Goal: Information Seeking & Learning: Learn about a topic

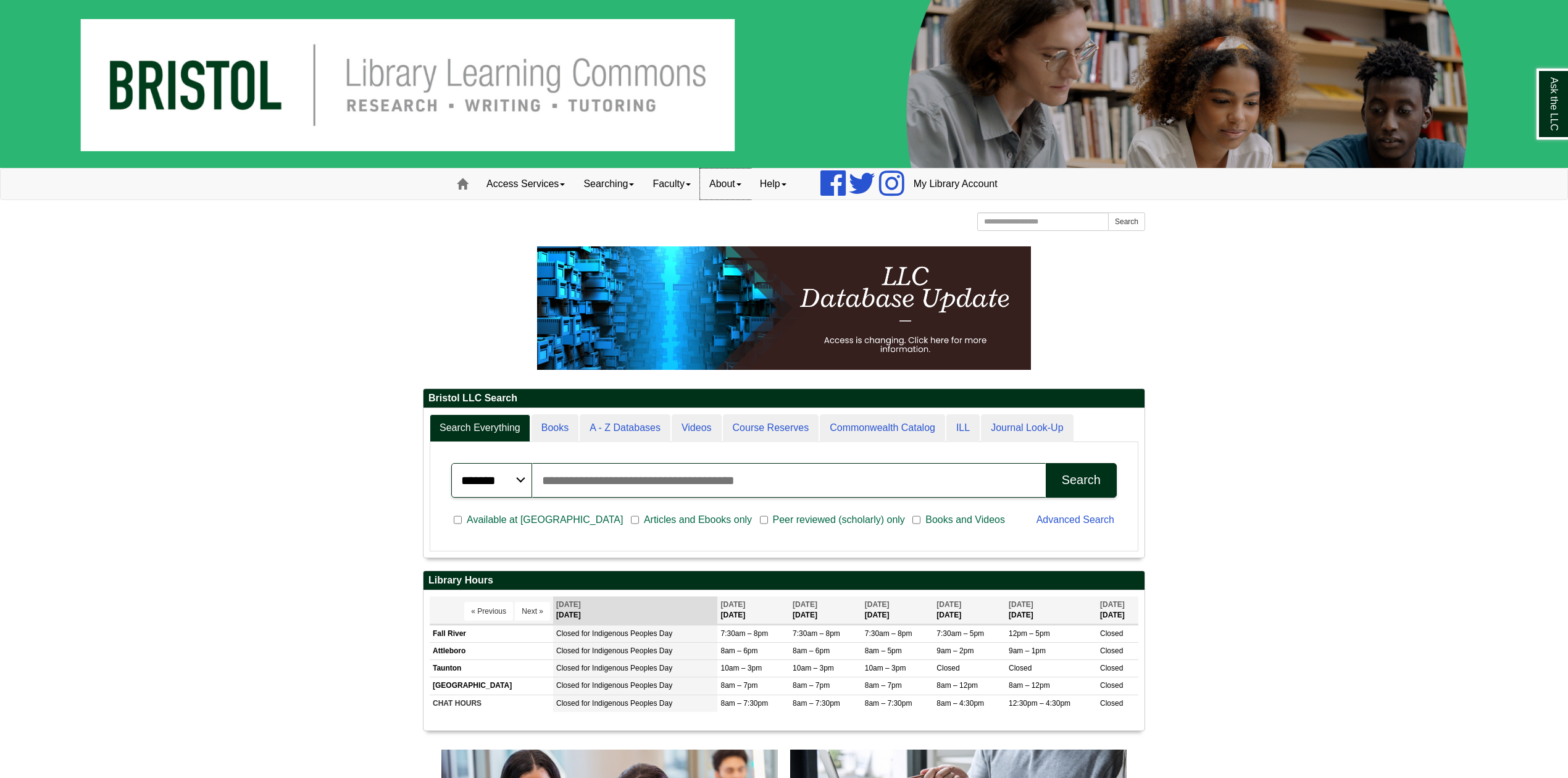
click at [749, 189] on link "About" at bounding box center [726, 184] width 51 height 31
click at [559, 186] on link "Access Services" at bounding box center [525, 184] width 97 height 31
click at [432, 332] on p at bounding box center [784, 307] width 722 height 123
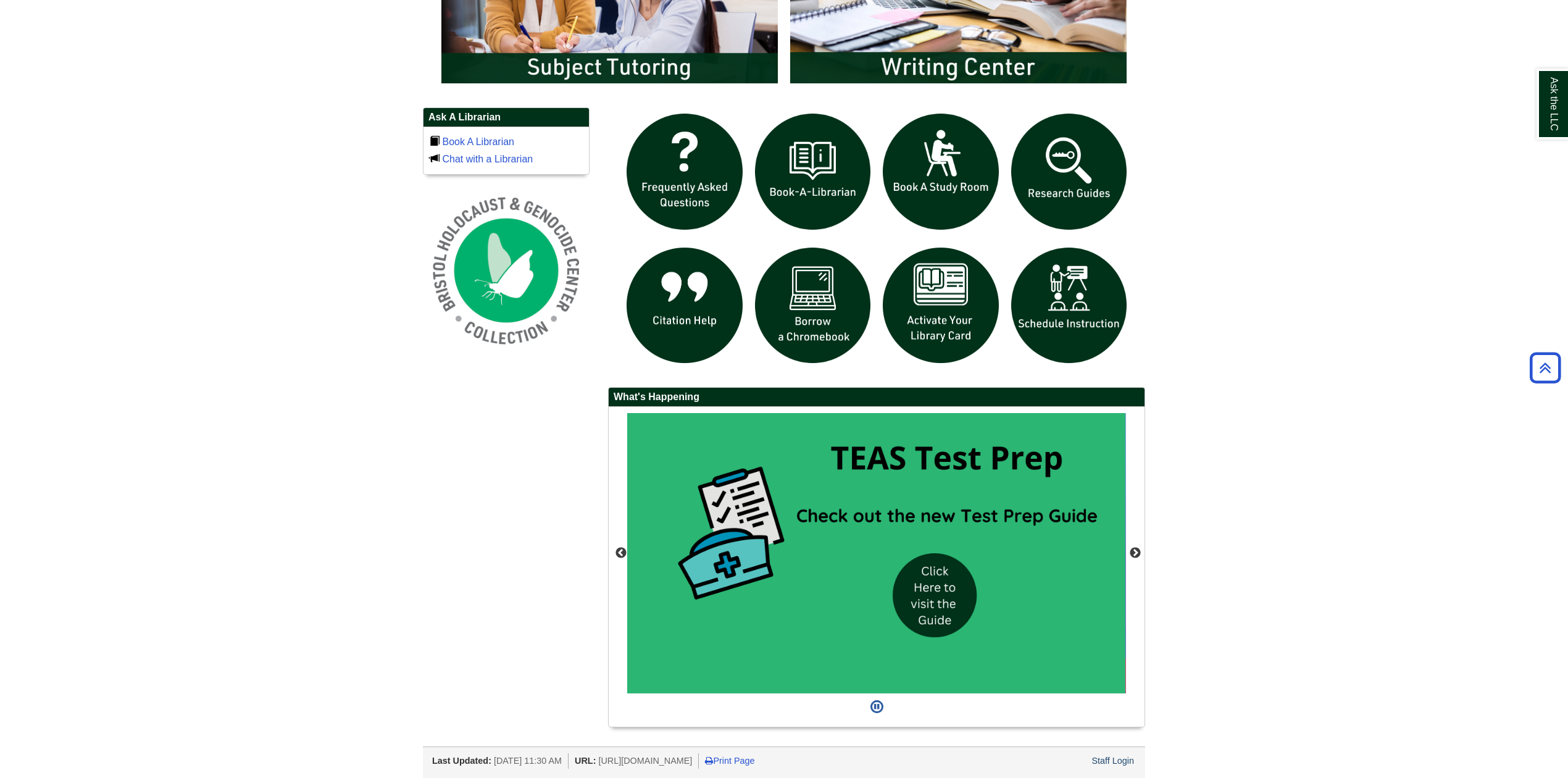
scroll to position [847, 0]
click at [1136, 547] on button "Next" at bounding box center [1136, 553] width 12 height 12
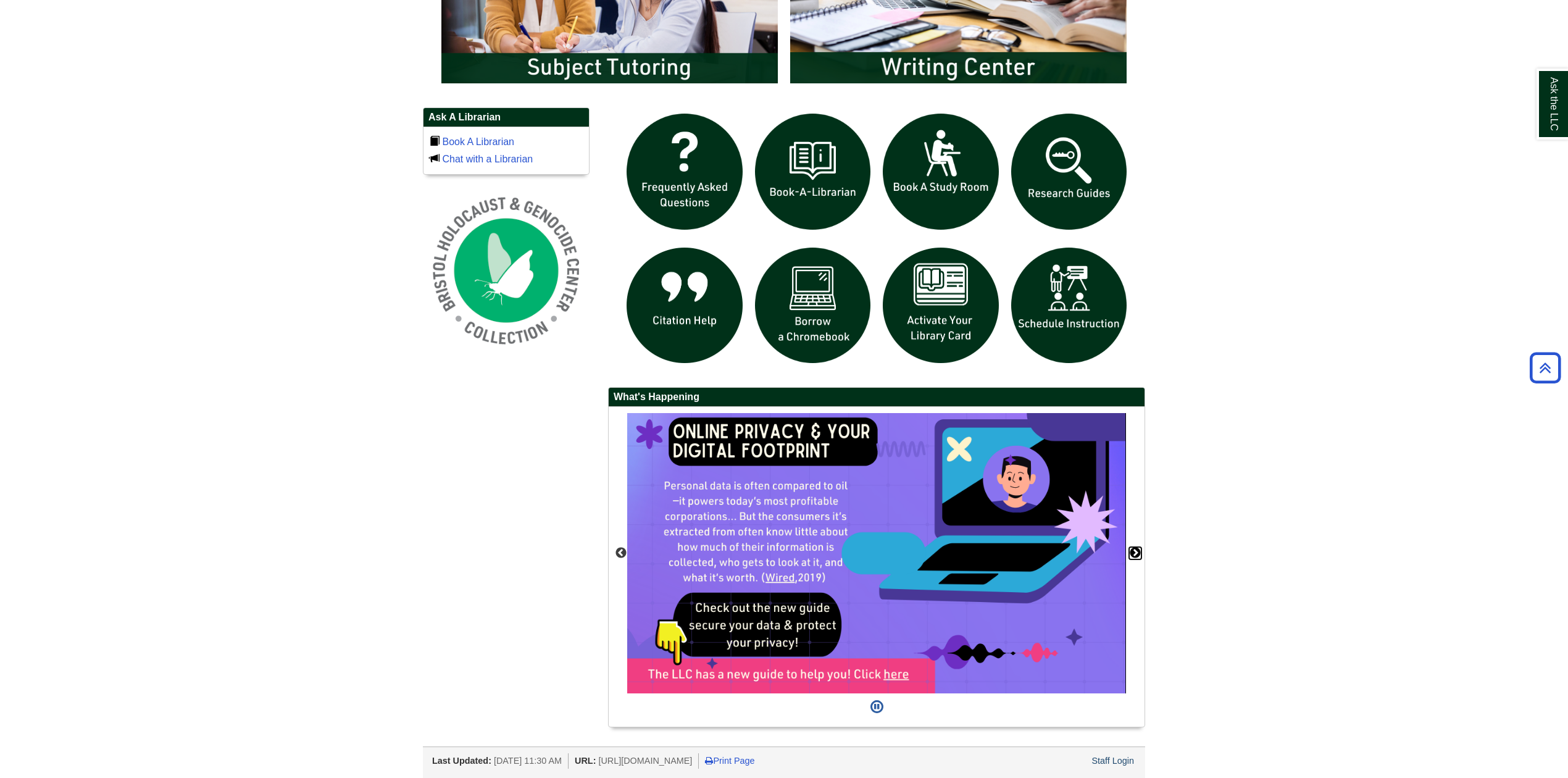
click at [1136, 547] on button "Next" at bounding box center [1136, 553] width 12 height 12
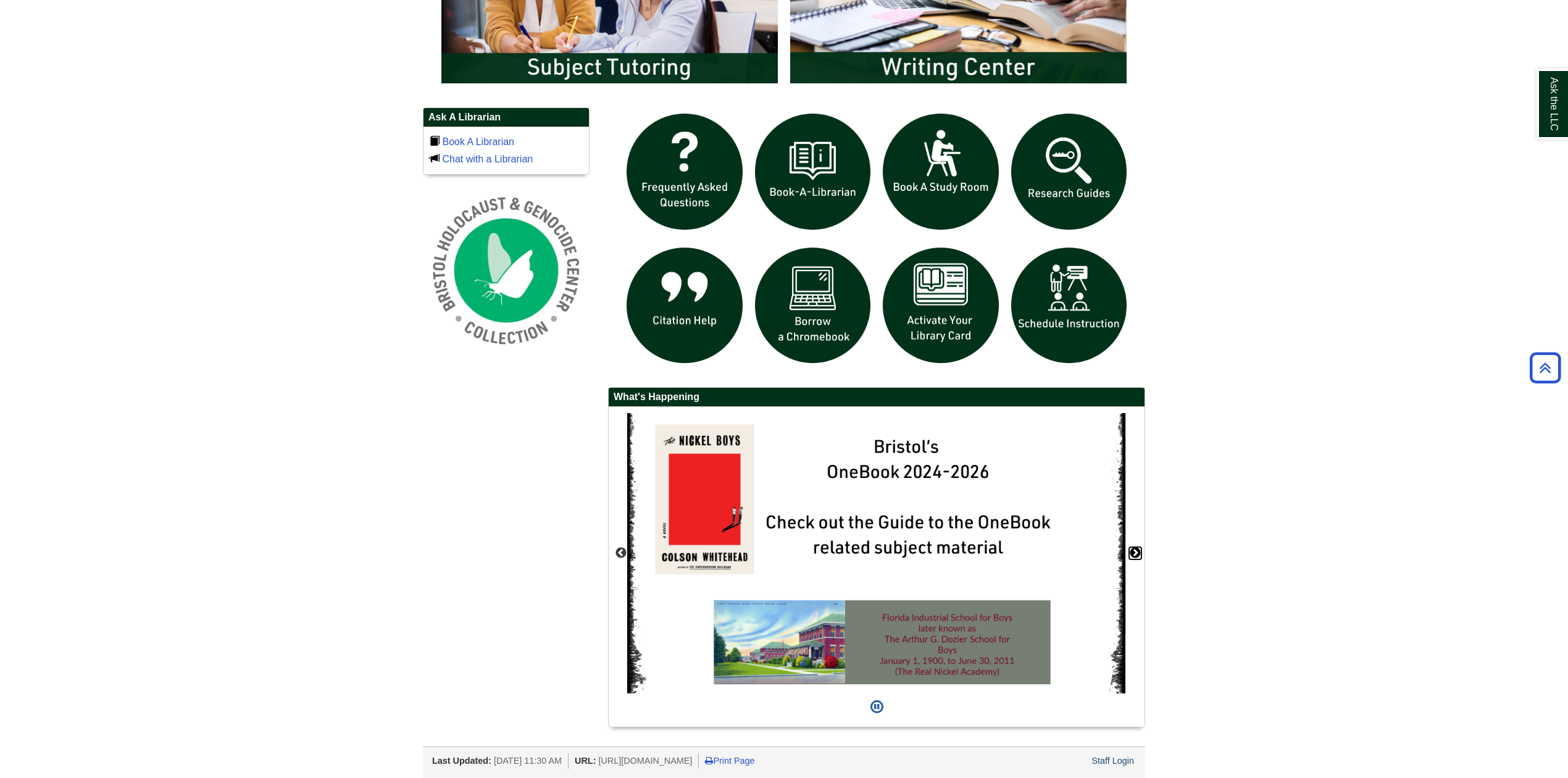
click at [1136, 547] on button "Next" at bounding box center [1136, 553] width 12 height 12
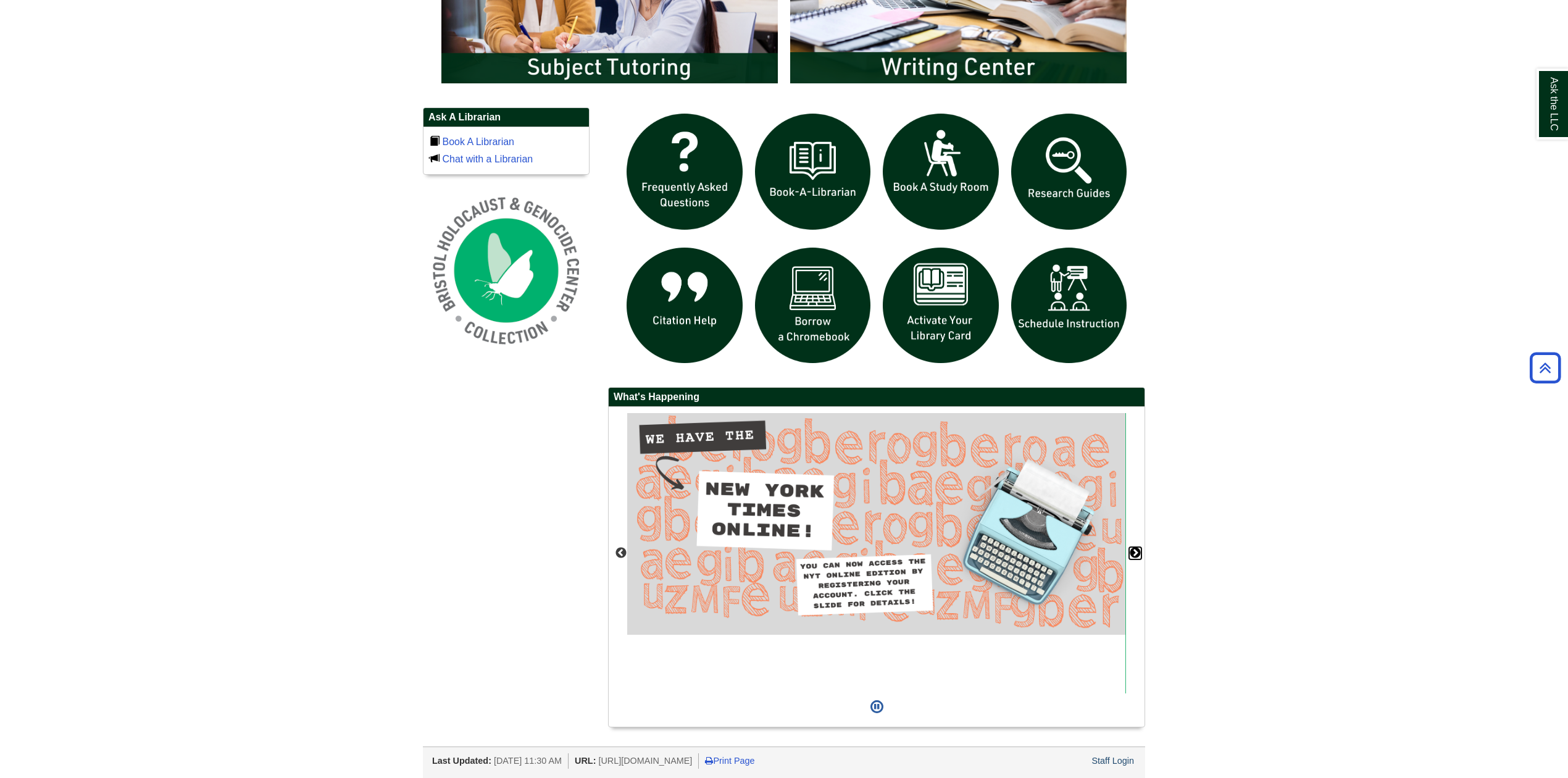
click at [1136, 547] on button "Next" at bounding box center [1136, 553] width 12 height 12
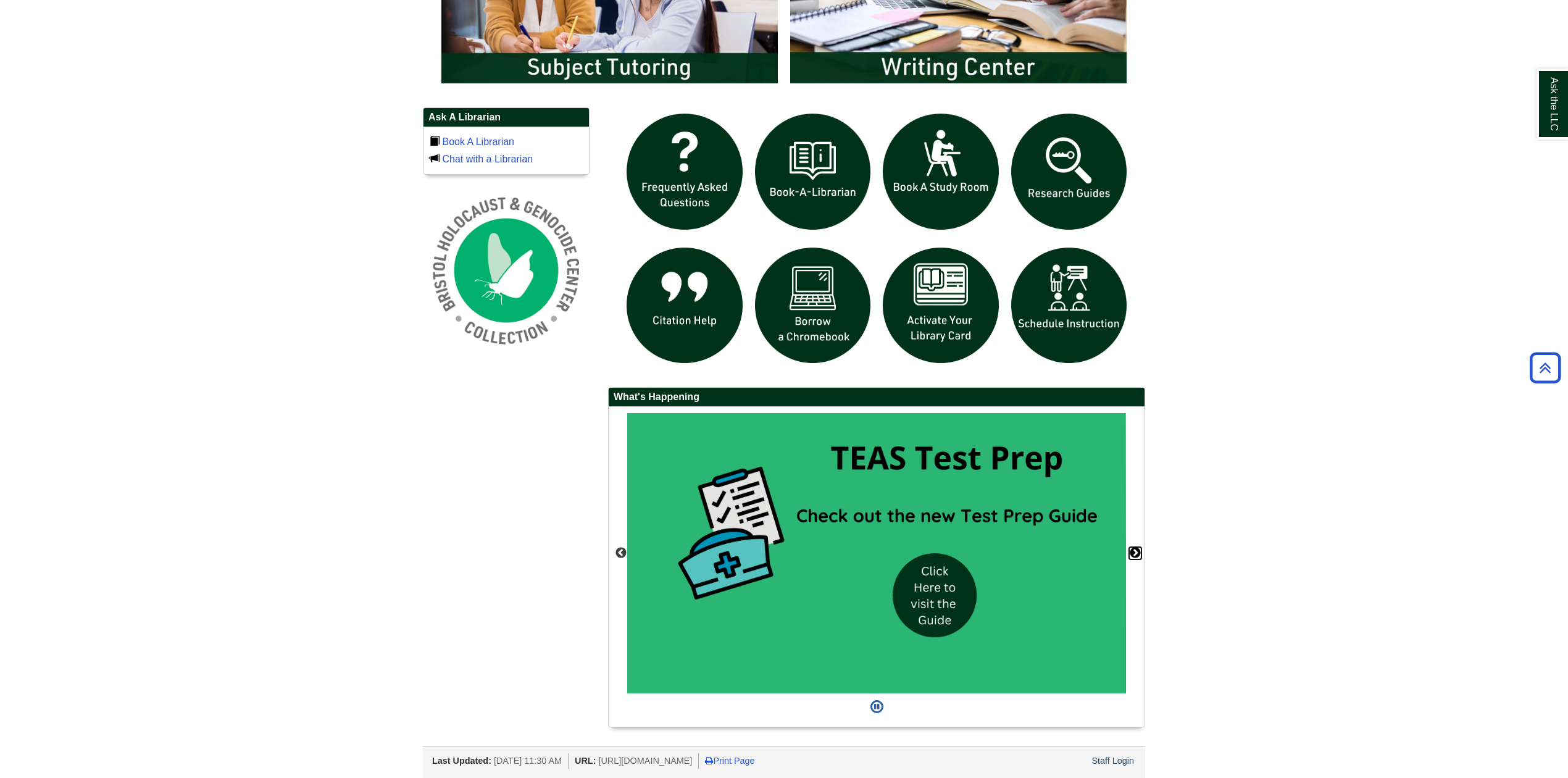
click at [1136, 547] on button "Next" at bounding box center [1136, 553] width 12 height 12
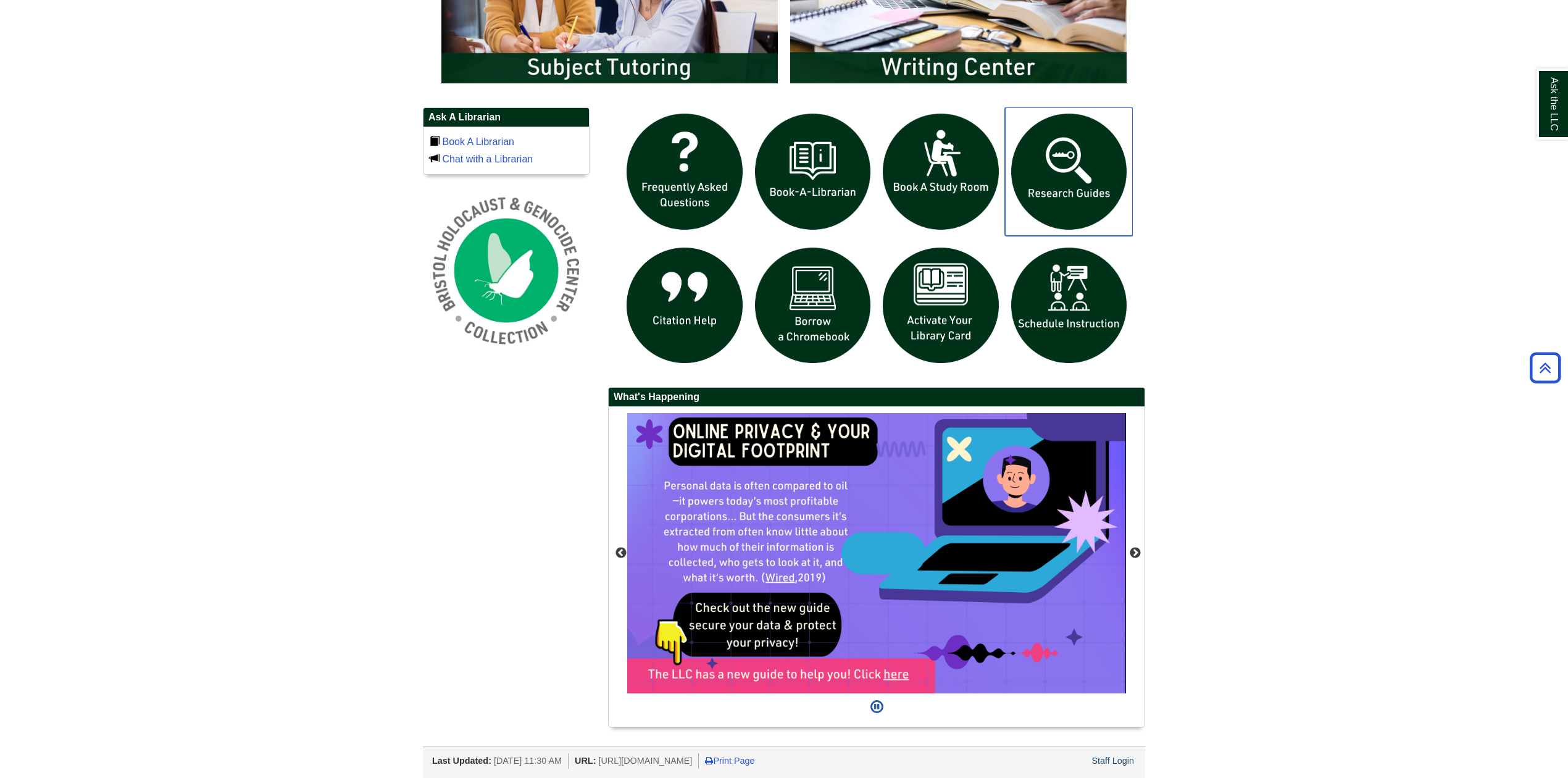
click at [1065, 172] on img "slideshow" at bounding box center [1069, 172] width 129 height 129
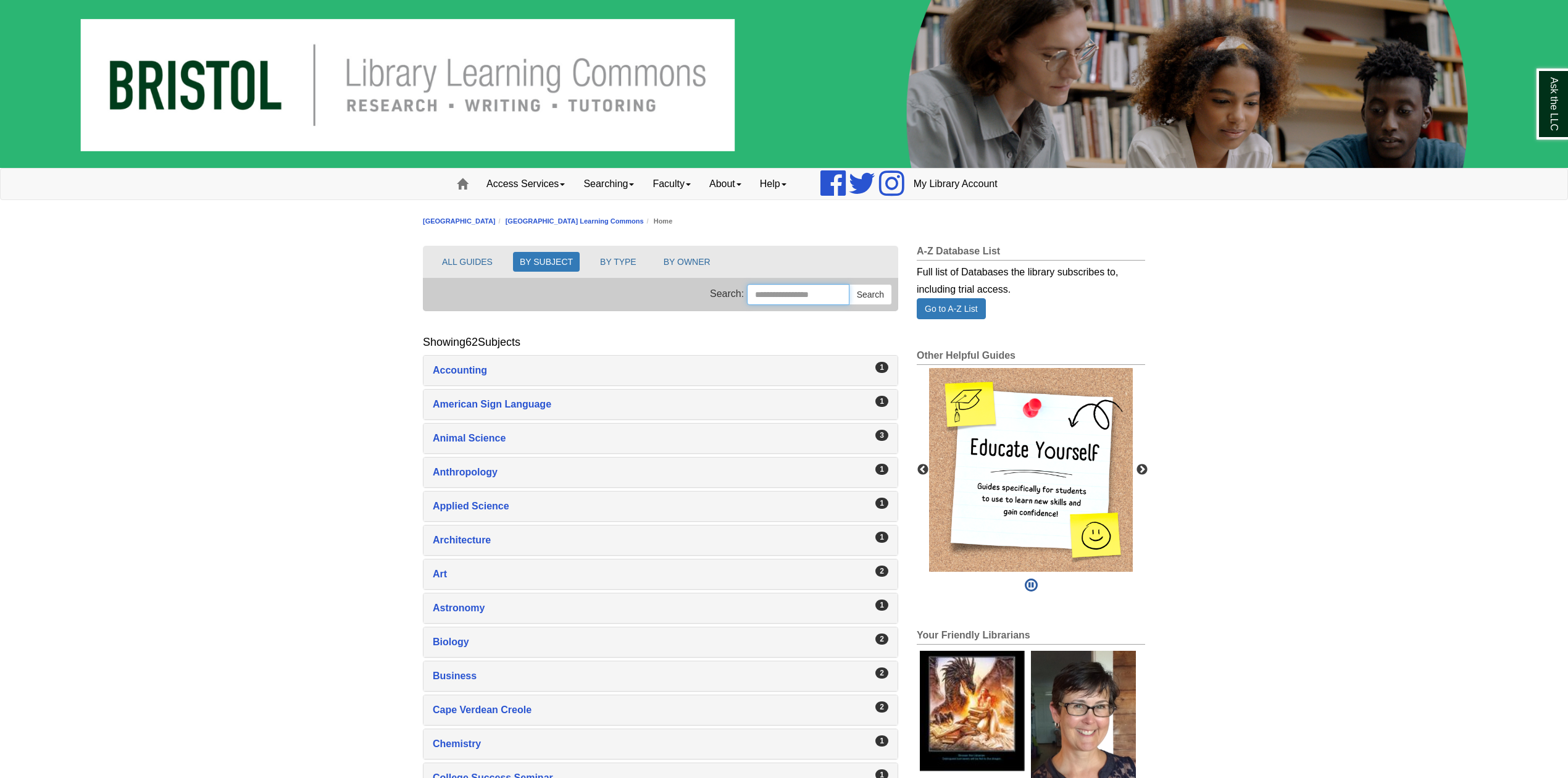
click at [804, 297] on input "Search this Group" at bounding box center [798, 294] width 102 height 21
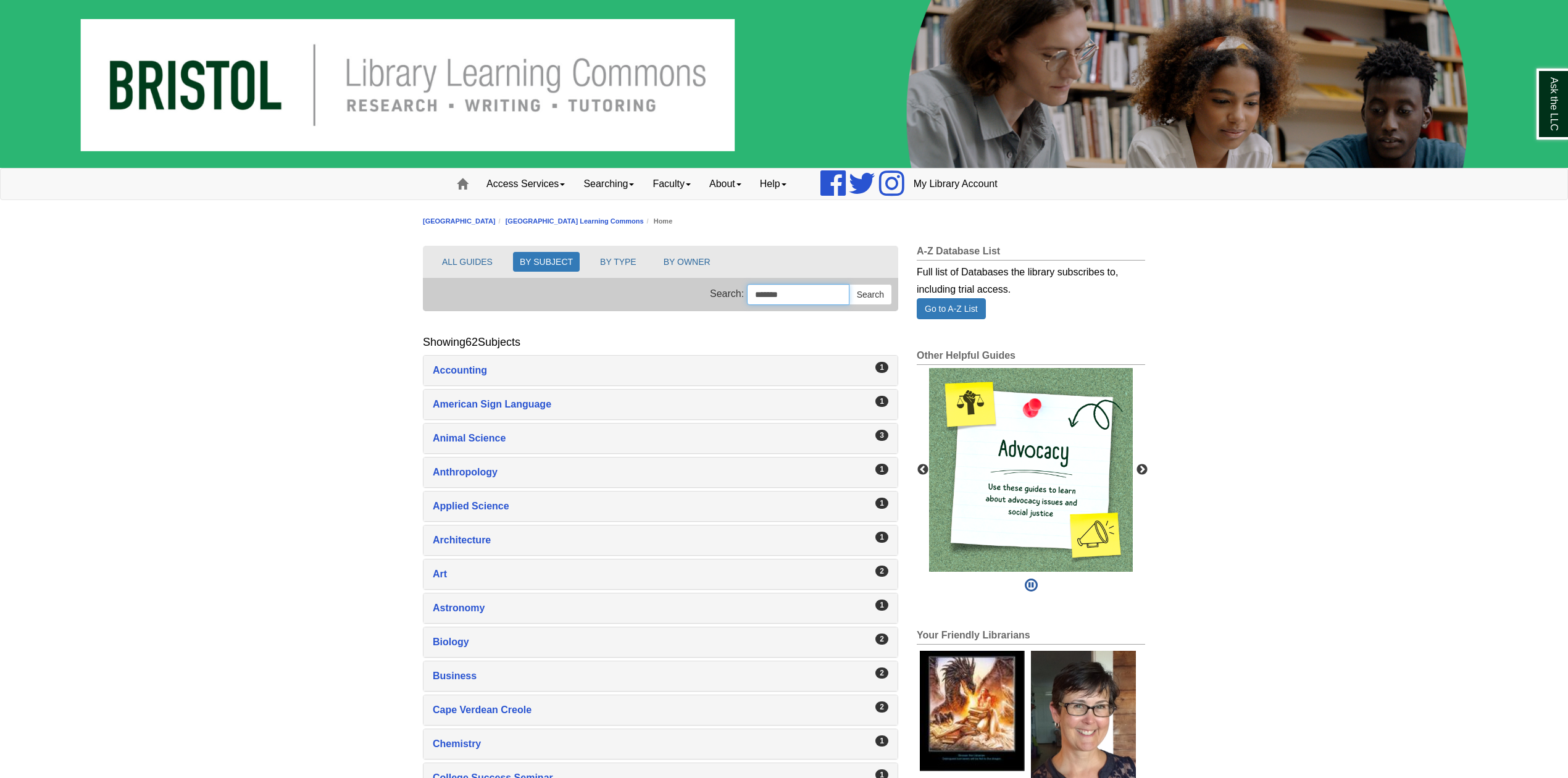
type input "*******"
click at [849, 284] on button "Search" at bounding box center [870, 294] width 43 height 21
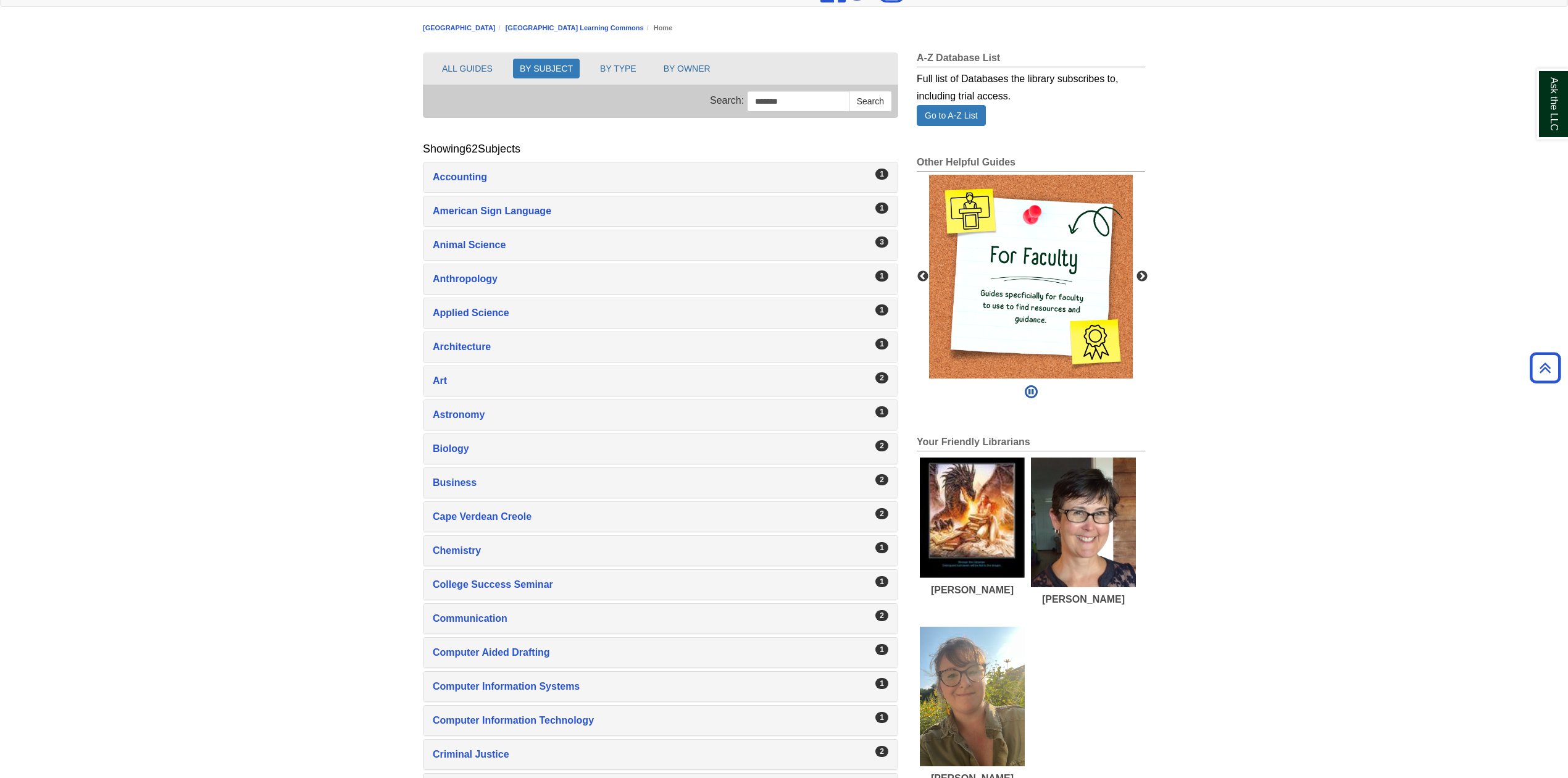
scroll to position [49, 0]
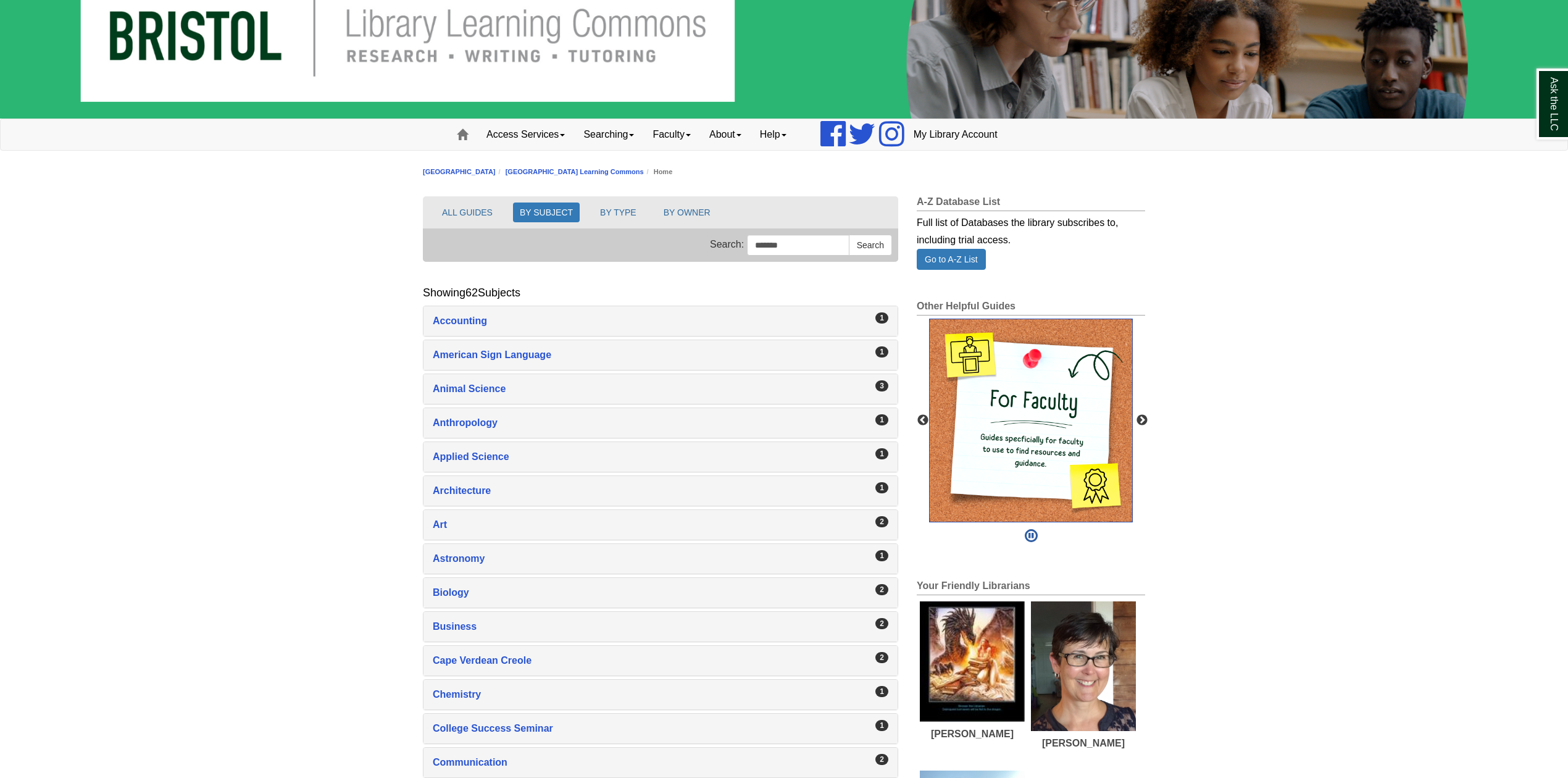
click at [1042, 459] on img "slideshow" at bounding box center [1030, 420] width 204 height 204
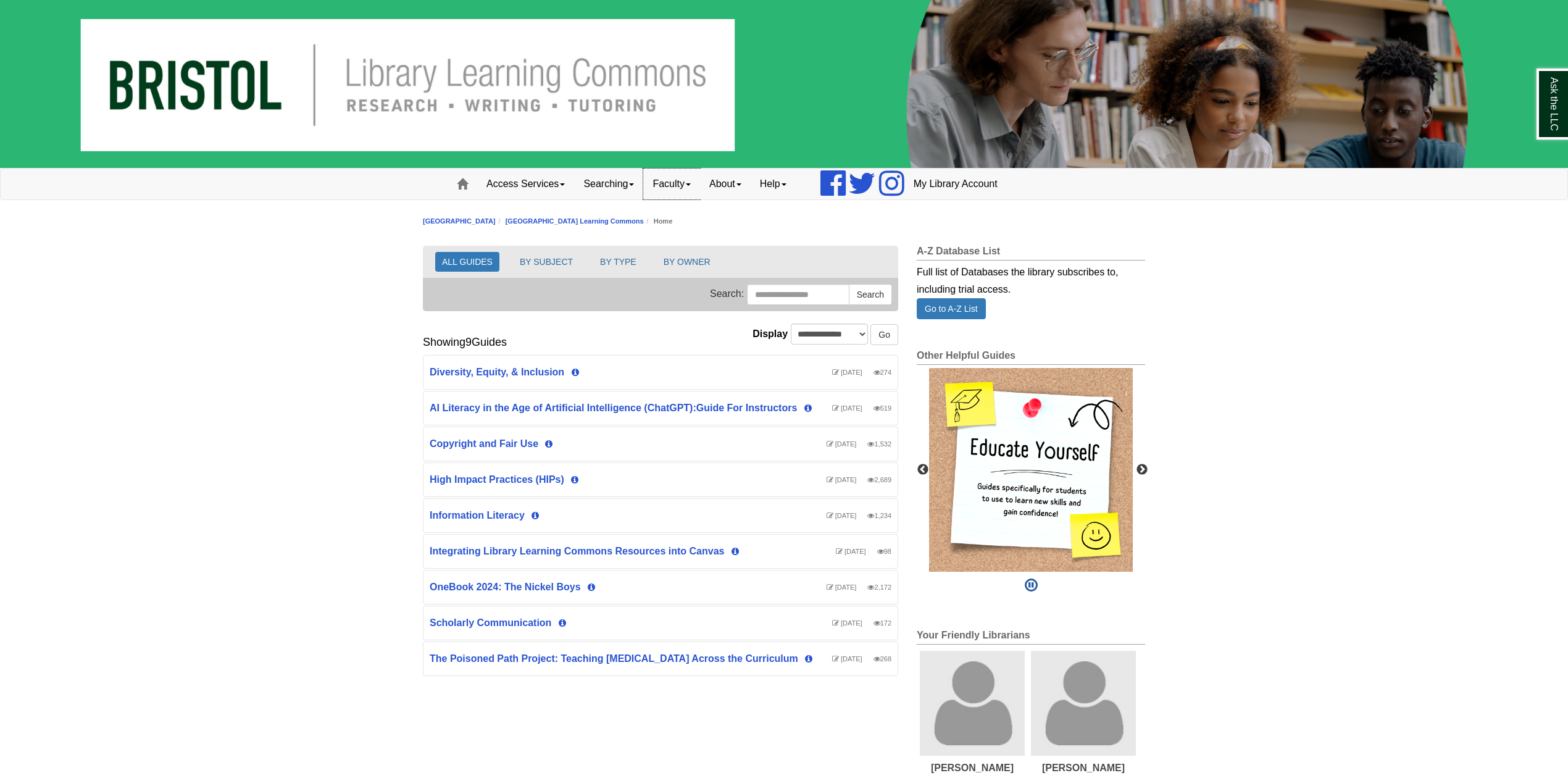
click at [671, 188] on link "Faculty" at bounding box center [671, 184] width 57 height 31
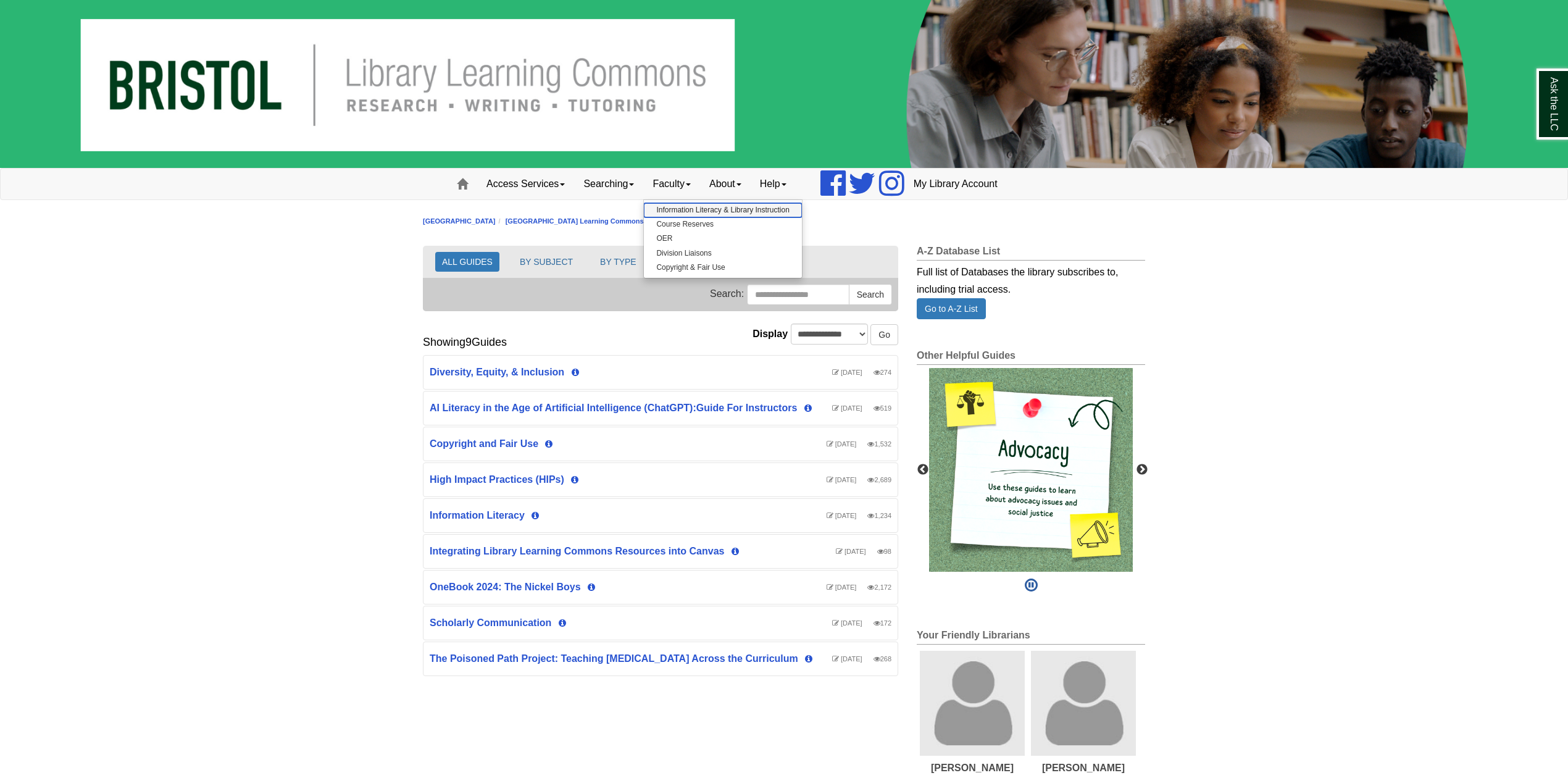
click at [674, 211] on link "Information Literacy & Library Instruction" at bounding box center [723, 210] width 158 height 14
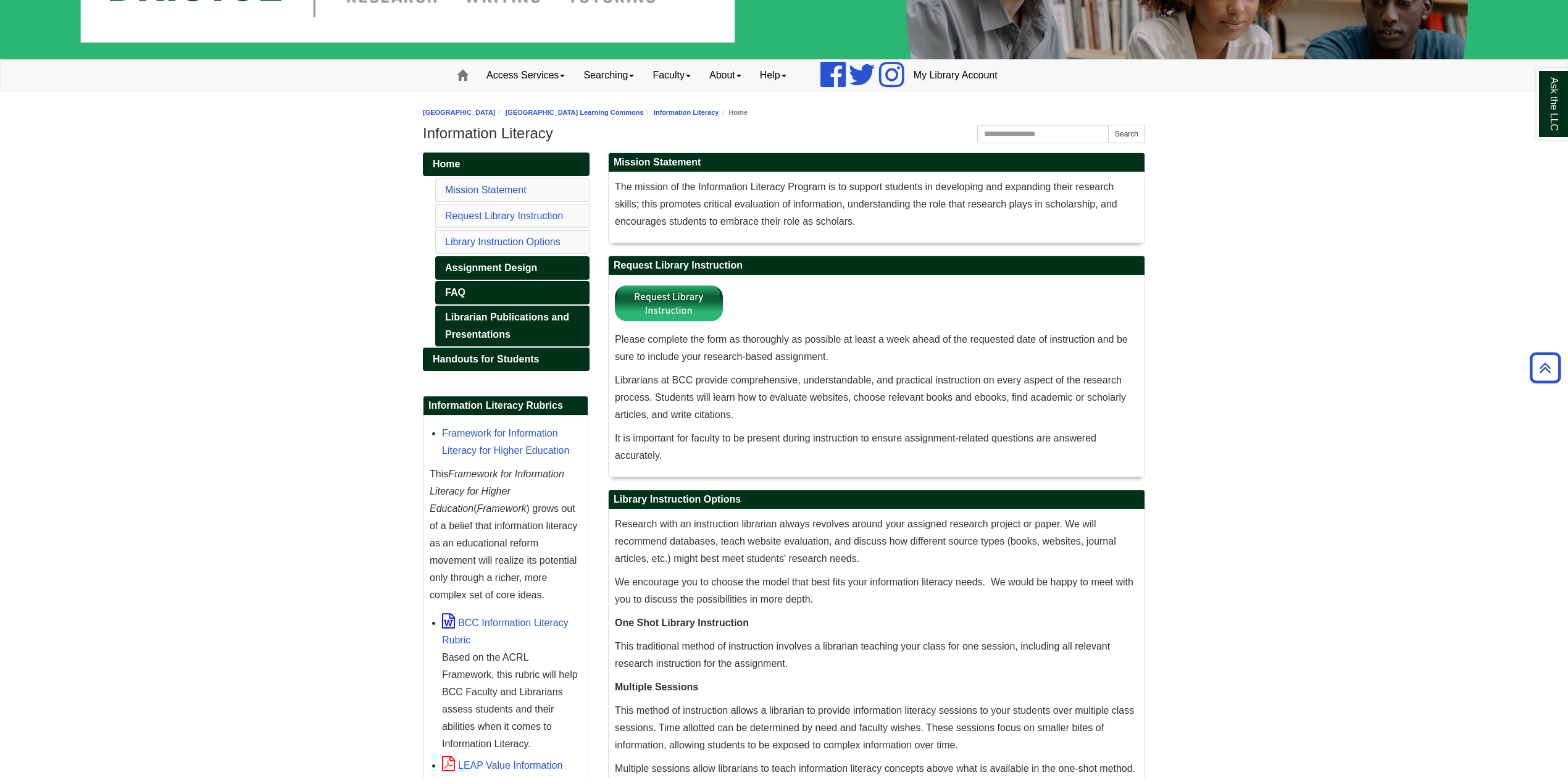
scroll to position [108, 0]
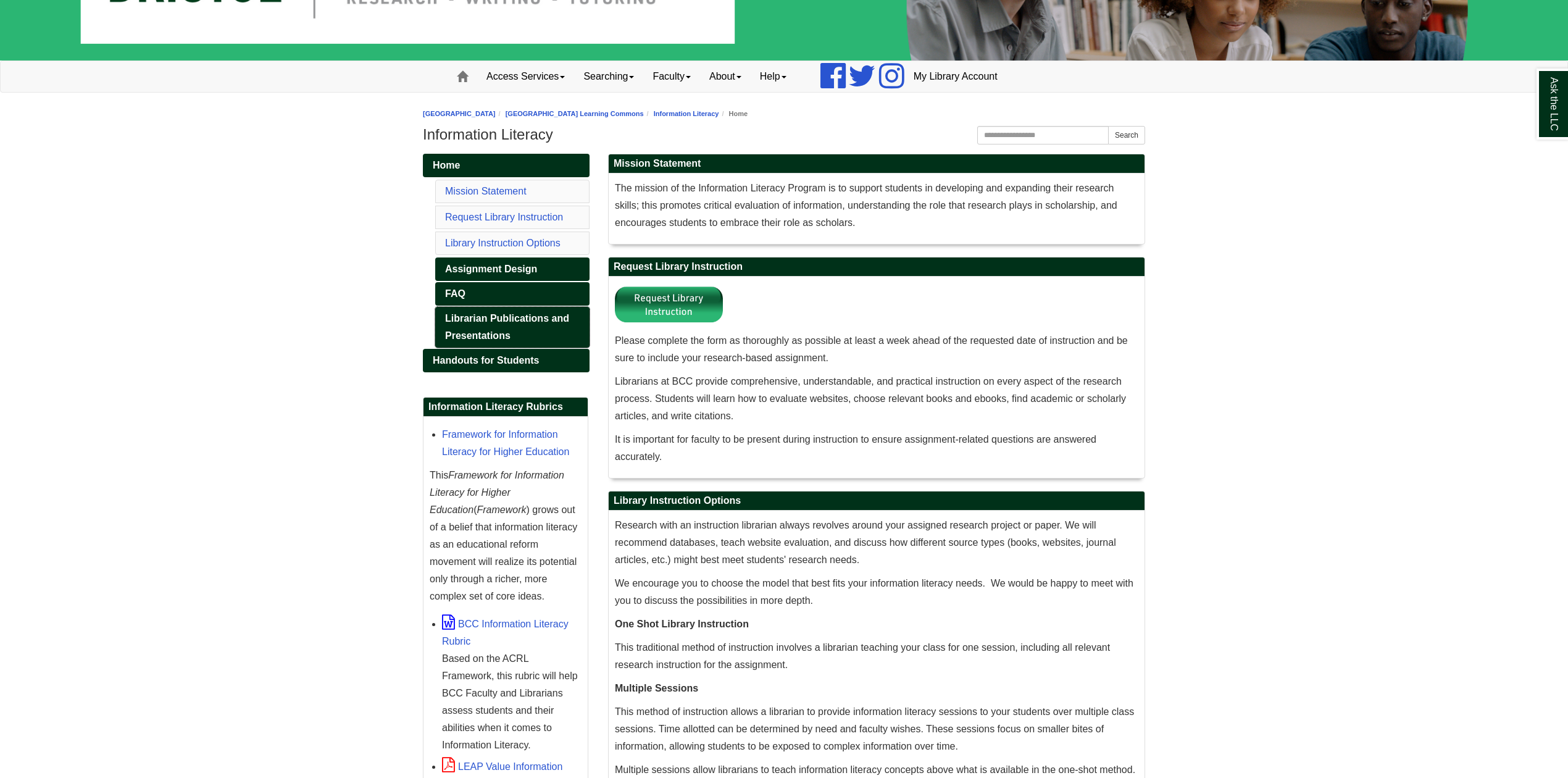
click at [470, 337] on link "Librarian Publications and Presentations" at bounding box center [512, 326] width 154 height 41
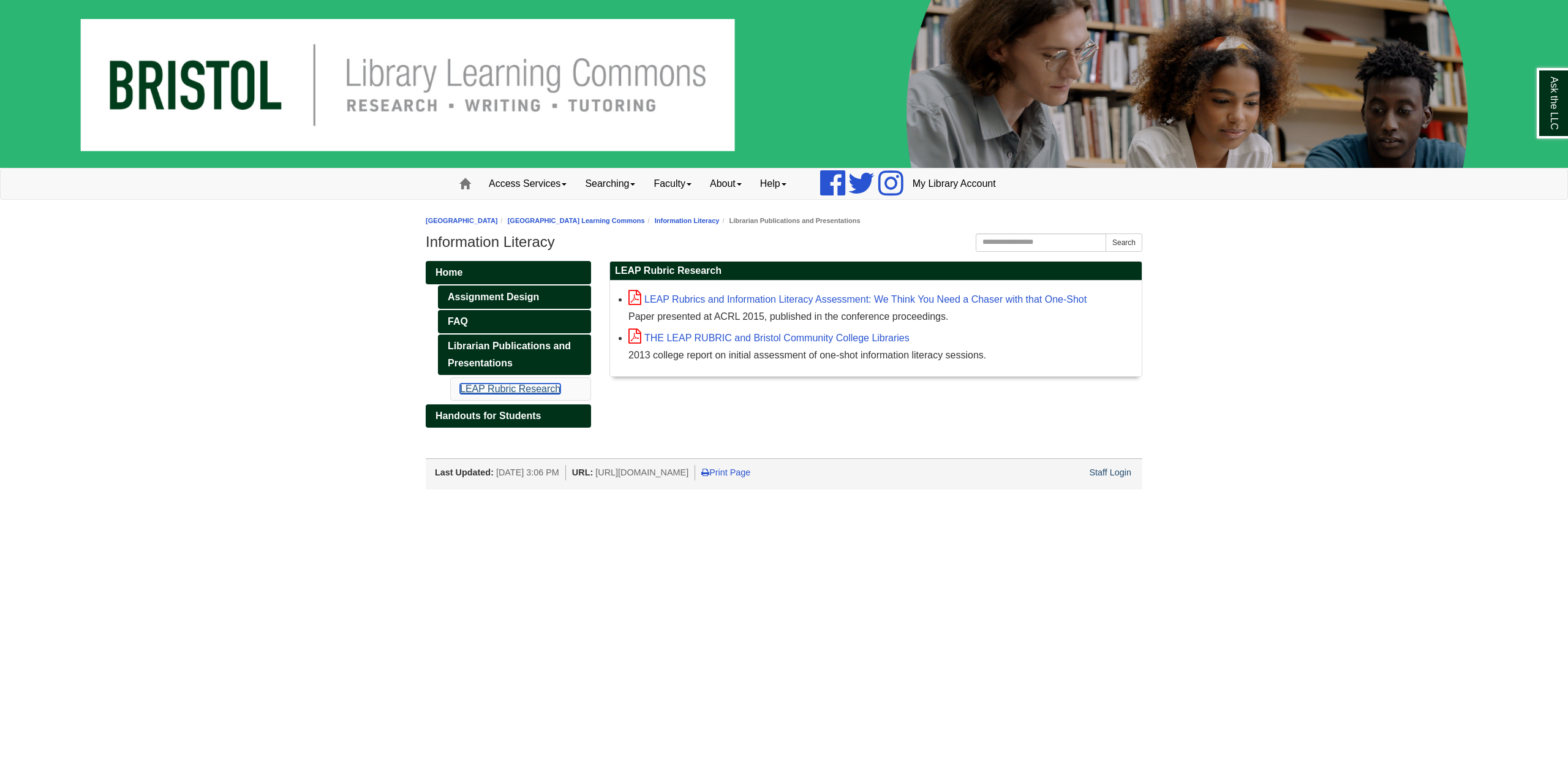
click at [474, 393] on link "LEAP Rubric Research" at bounding box center [511, 388] width 101 height 10
